Goal: Register for event/course

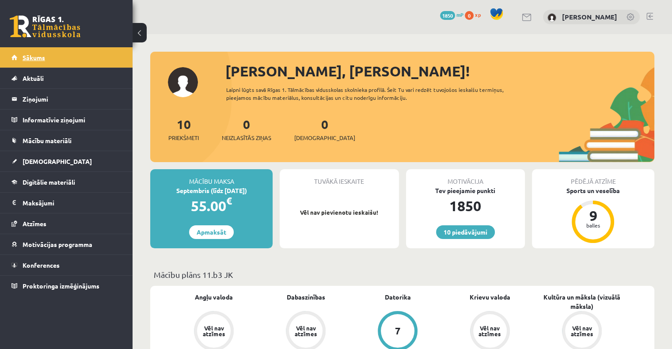
click at [59, 61] on link "Sākums" at bounding box center [66, 57] width 110 height 20
click at [37, 183] on span "Digitālie materiāli" at bounding box center [49, 182] width 53 height 8
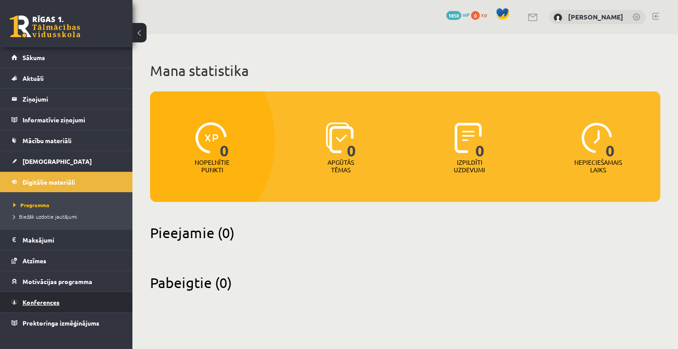
click at [53, 299] on span "Konferences" at bounding box center [41, 302] width 37 height 8
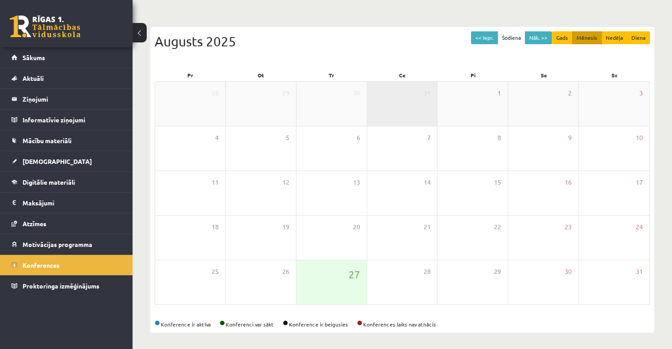
scroll to position [72, 0]
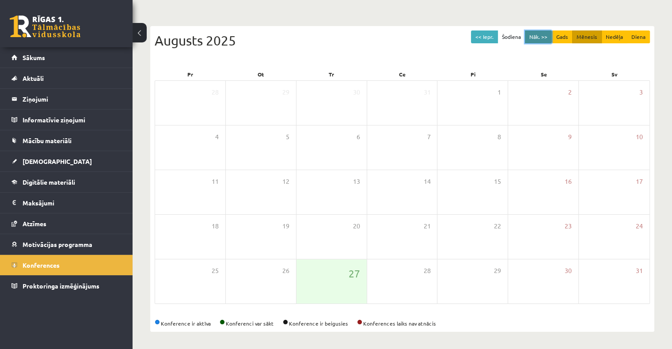
click at [544, 34] on button "Nāk. >>" at bounding box center [538, 36] width 27 height 13
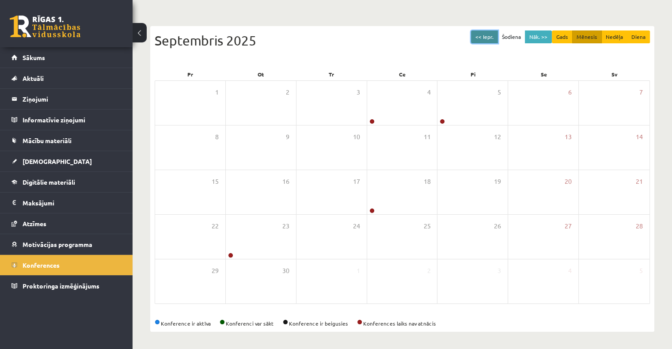
click at [492, 34] on button "<< Iepr." at bounding box center [484, 36] width 27 height 13
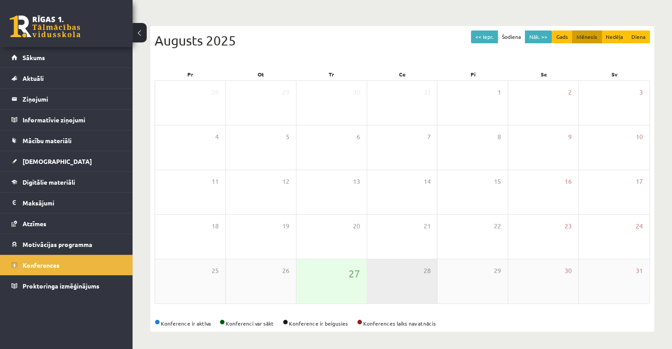
drag, startPoint x: 403, startPoint y: 269, endPoint x: 396, endPoint y: 266, distance: 7.9
click at [399, 270] on div "28" at bounding box center [402, 281] width 70 height 44
click at [396, 266] on div "28" at bounding box center [402, 281] width 70 height 44
